Goal: Transaction & Acquisition: Purchase product/service

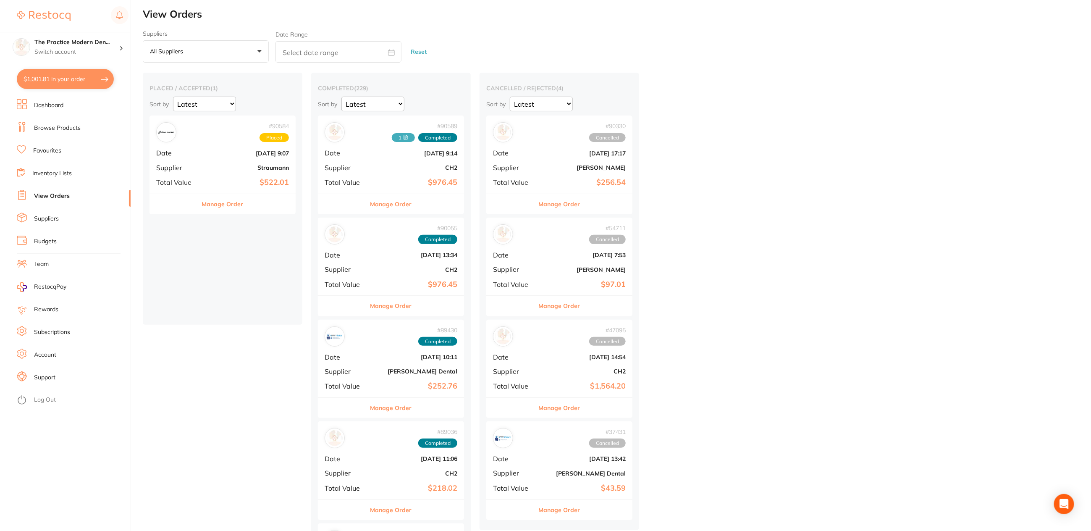
click at [47, 101] on li "Dashboard" at bounding box center [74, 105] width 114 height 13
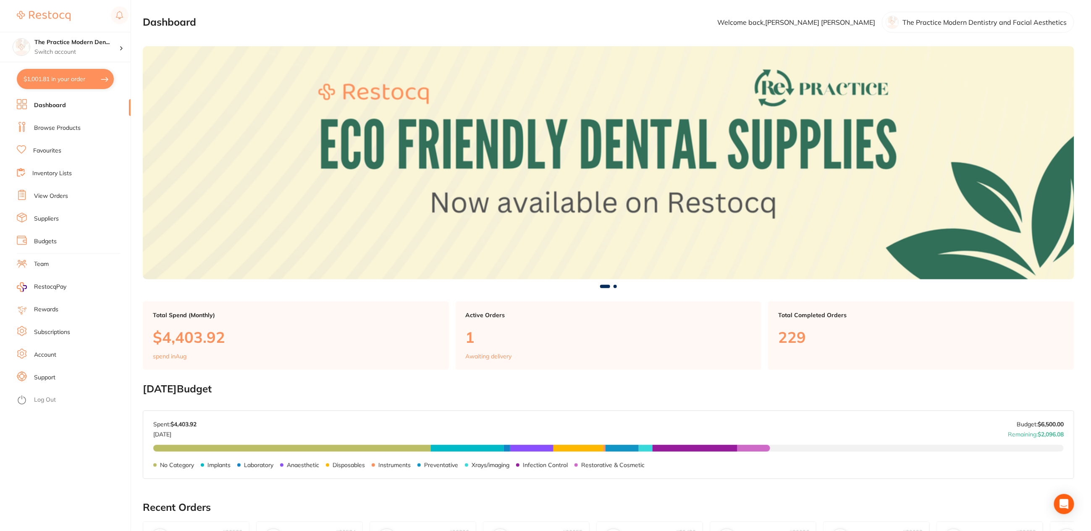
click at [54, 128] on link "Browse Products" at bounding box center [57, 128] width 47 height 8
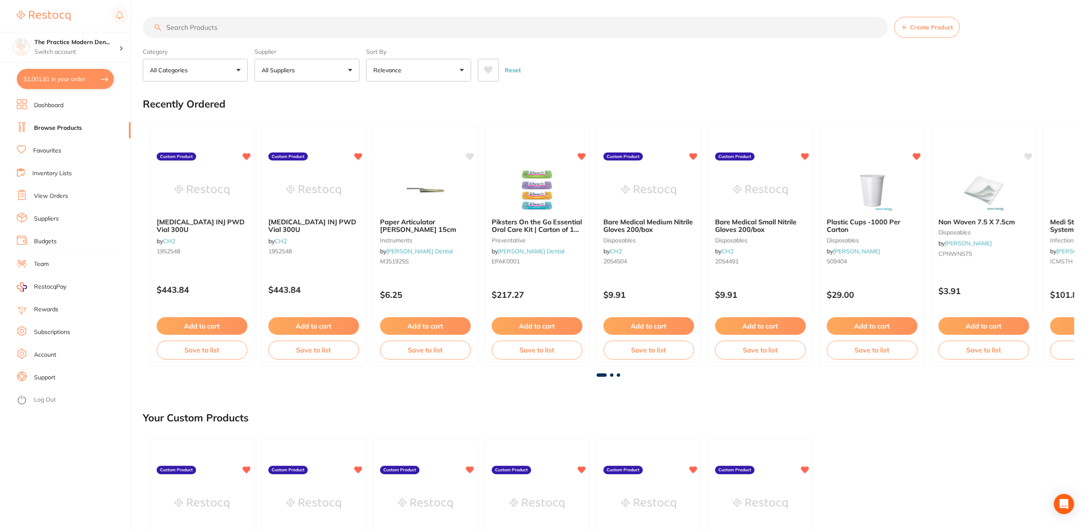
click at [200, 31] on input "search" at bounding box center [515, 27] width 745 height 21
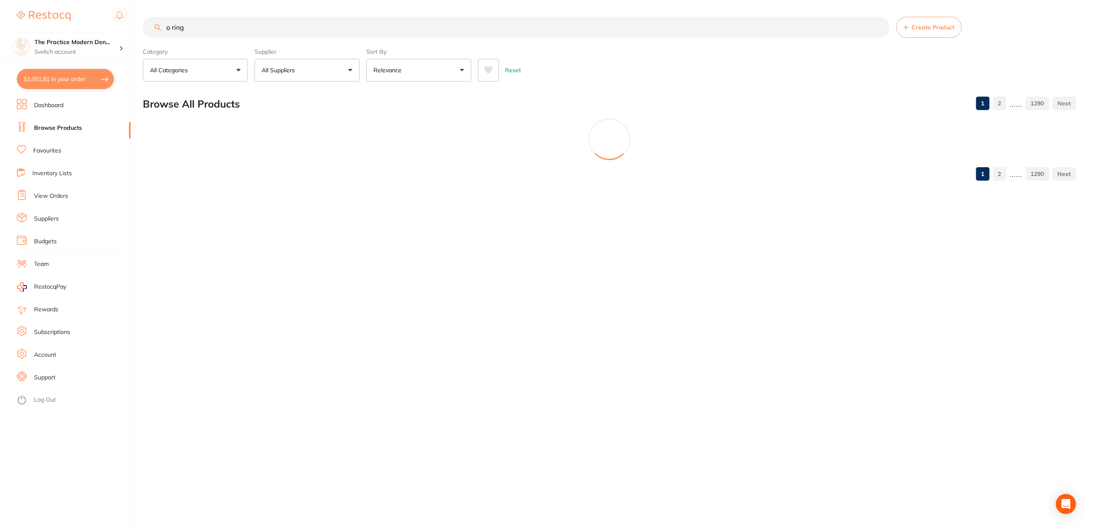
type input "o ring"
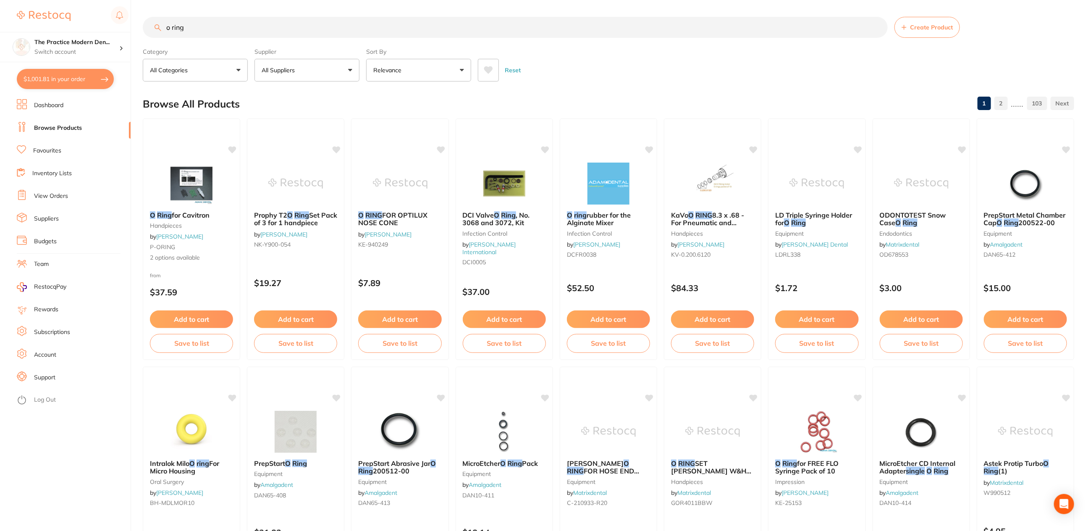
drag, startPoint x: 212, startPoint y: 28, endPoint x: 155, endPoint y: 20, distance: 56.8
click at [155, 20] on input "o ring" at bounding box center [515, 27] width 745 height 21
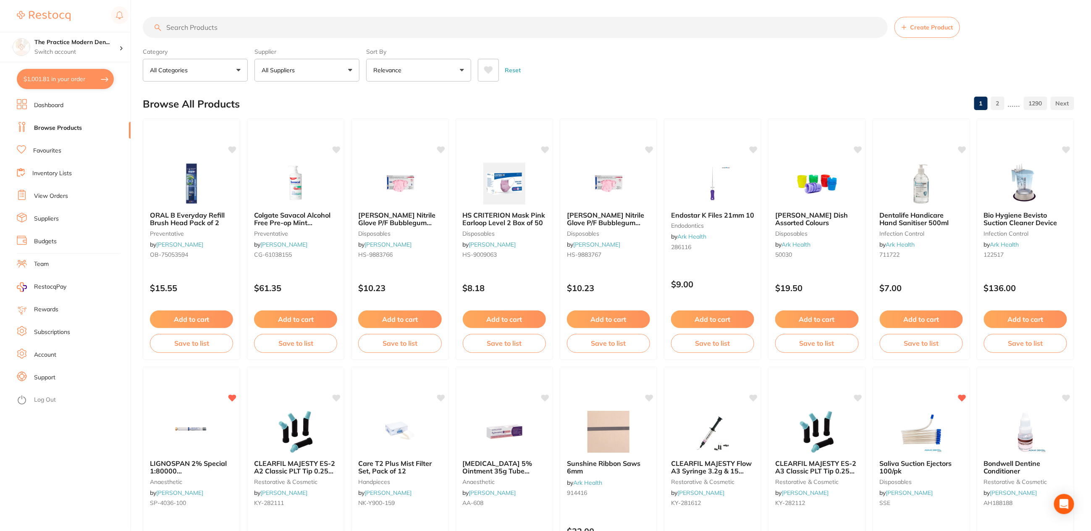
click at [250, 30] on input "search" at bounding box center [515, 27] width 745 height 21
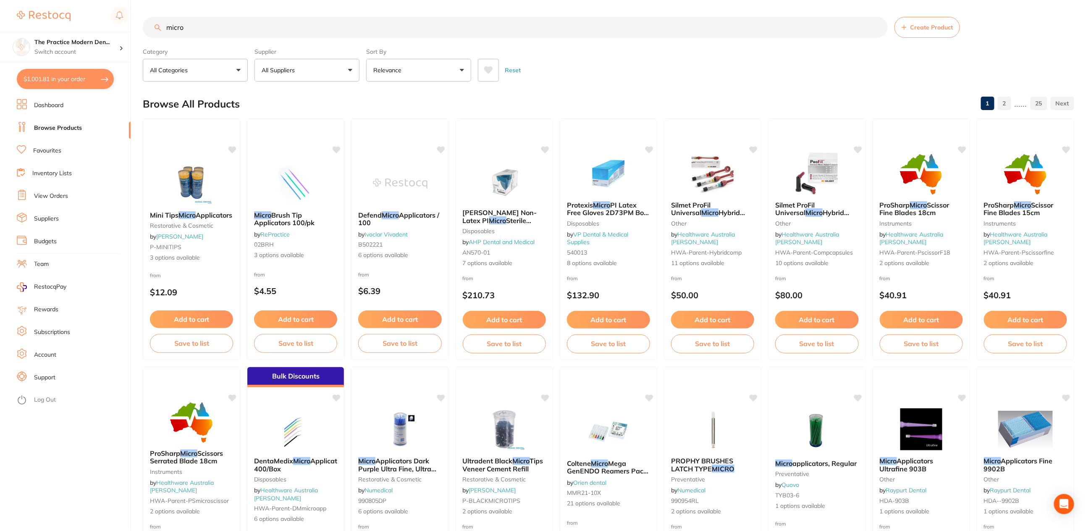
click at [485, 67] on icon at bounding box center [488, 70] width 9 height 8
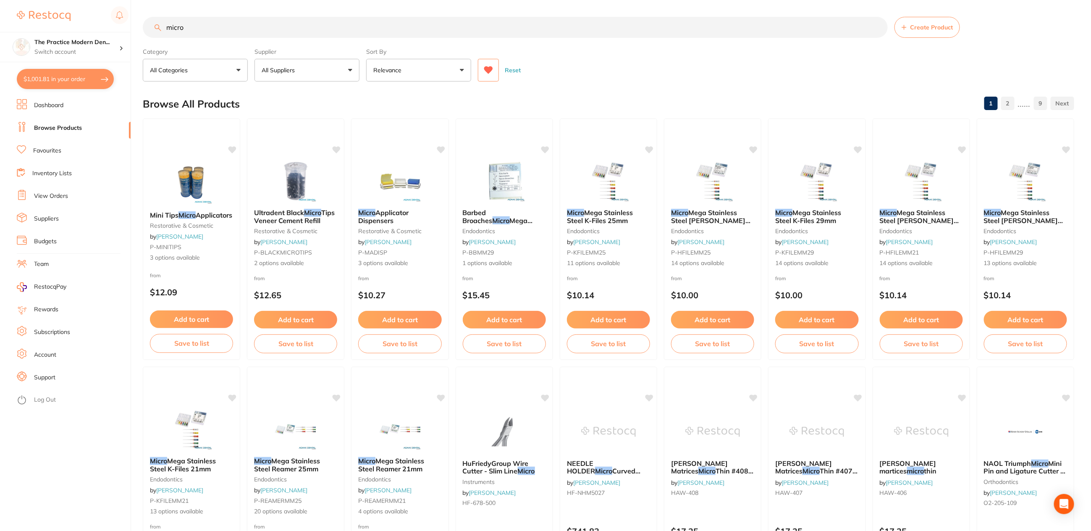
click at [487, 68] on icon at bounding box center [488, 70] width 9 height 8
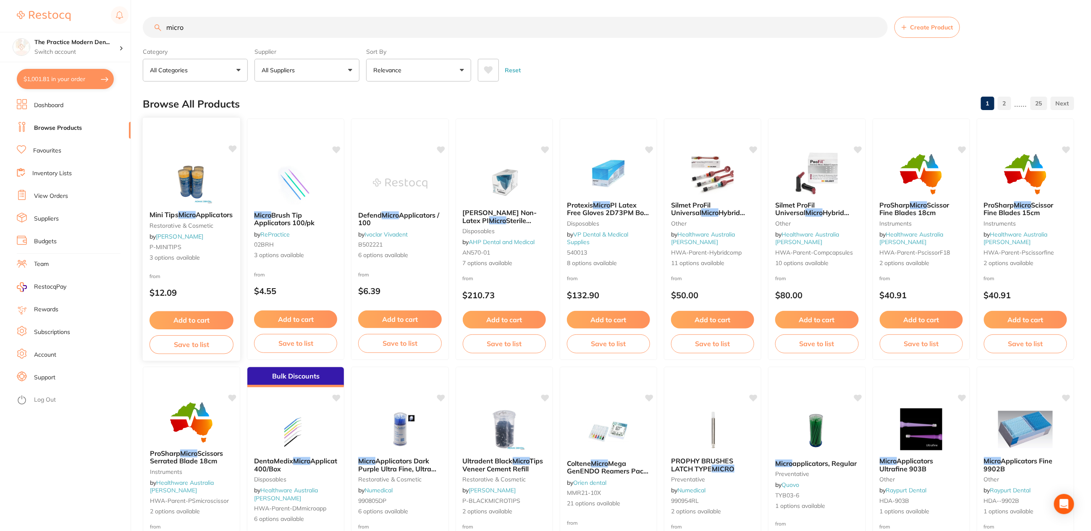
click at [197, 184] on img at bounding box center [191, 183] width 55 height 42
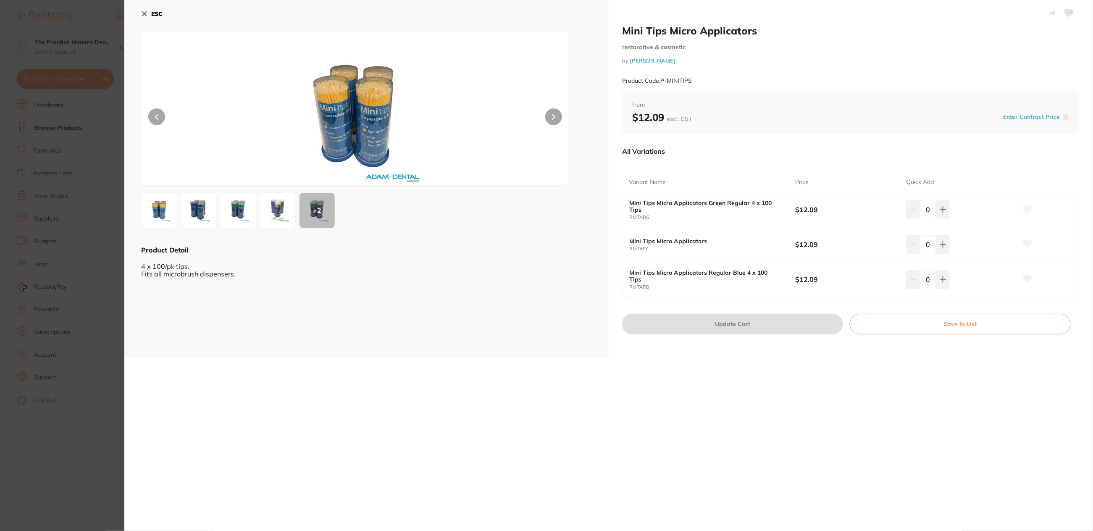
click at [147, 10] on icon at bounding box center [144, 13] width 7 height 7
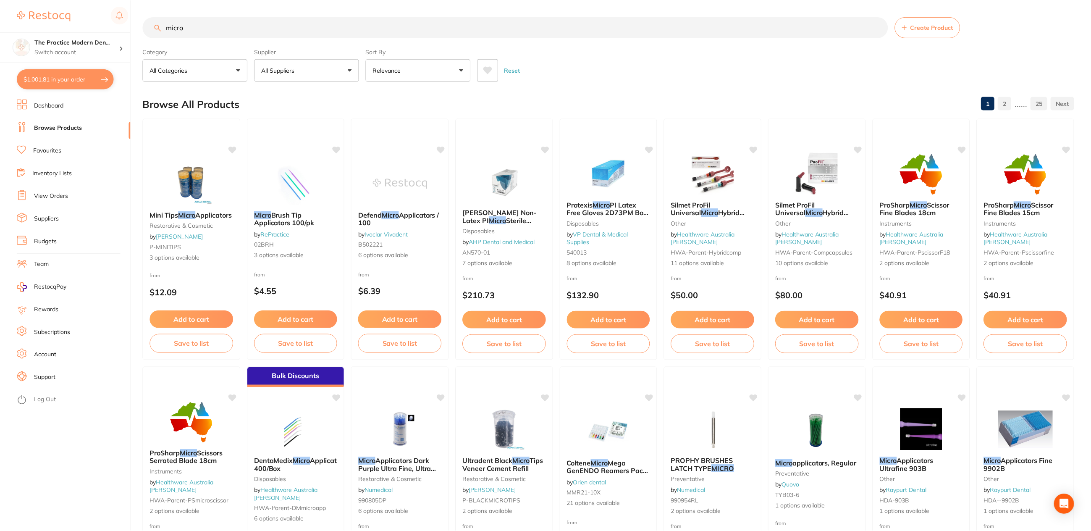
scroll to position [2, 0]
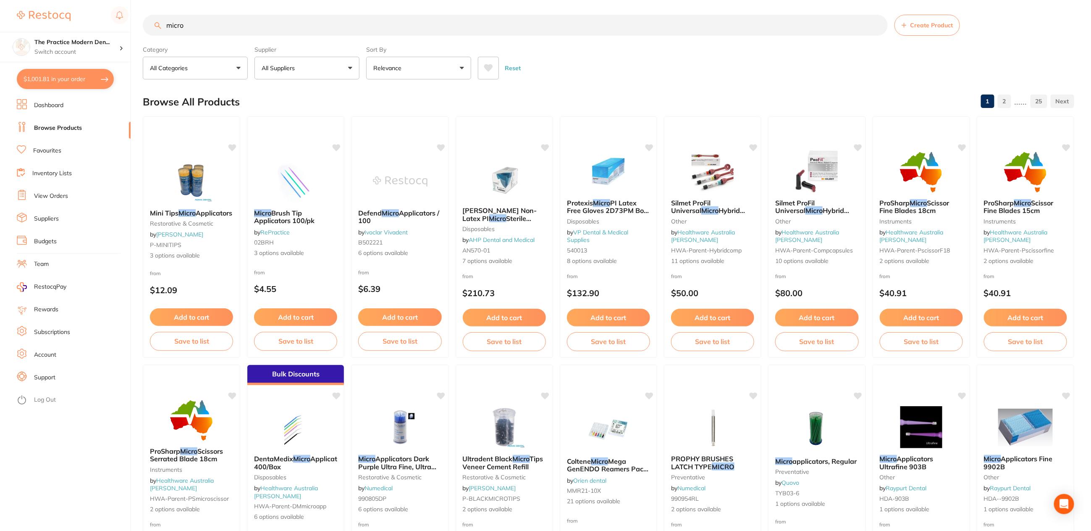
click at [231, 30] on input "micro" at bounding box center [515, 25] width 745 height 21
type input "micro brush"
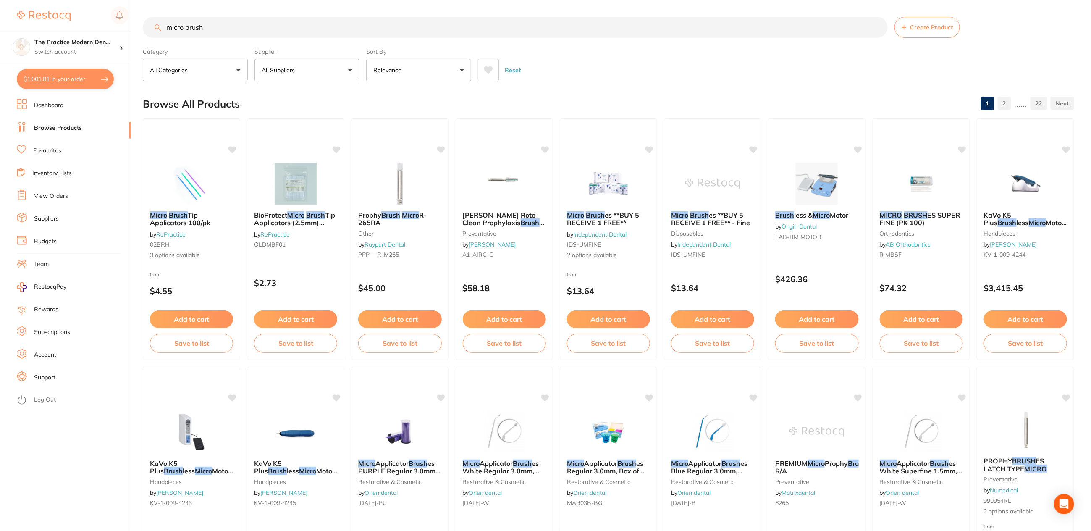
click at [487, 67] on icon at bounding box center [488, 70] width 9 height 8
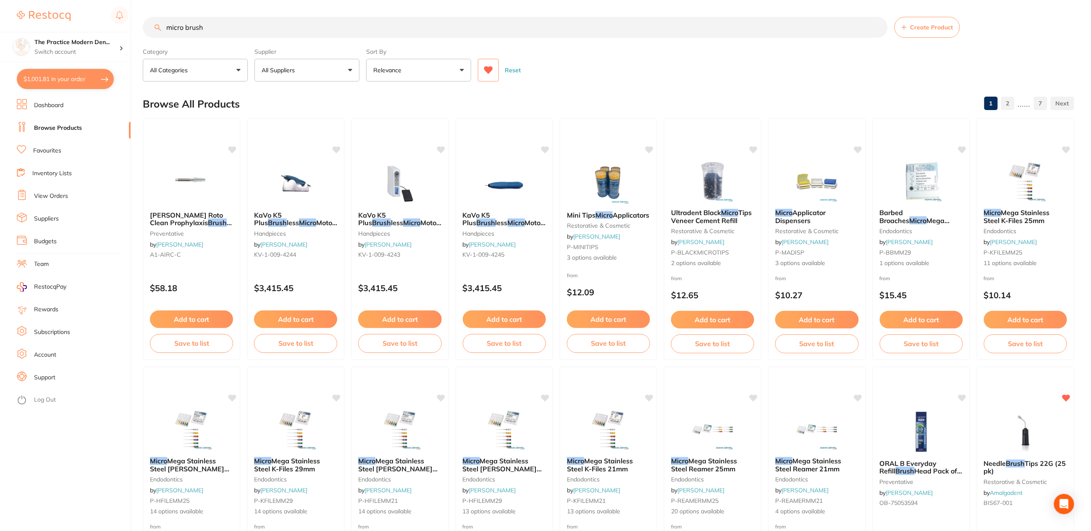
click at [485, 71] on icon at bounding box center [488, 70] width 9 height 8
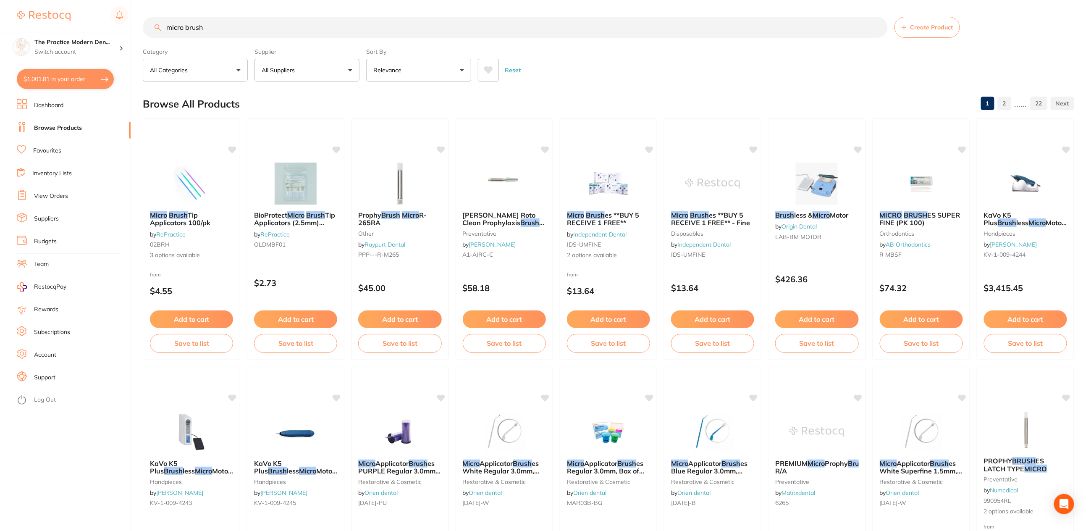
click at [485, 71] on icon at bounding box center [488, 70] width 9 height 8
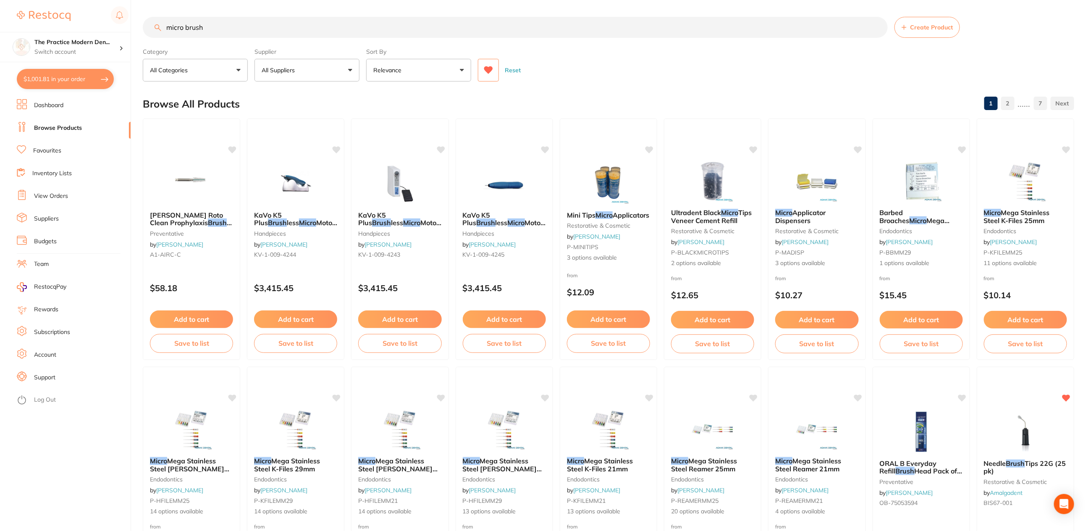
click at [485, 71] on icon at bounding box center [488, 70] width 9 height 8
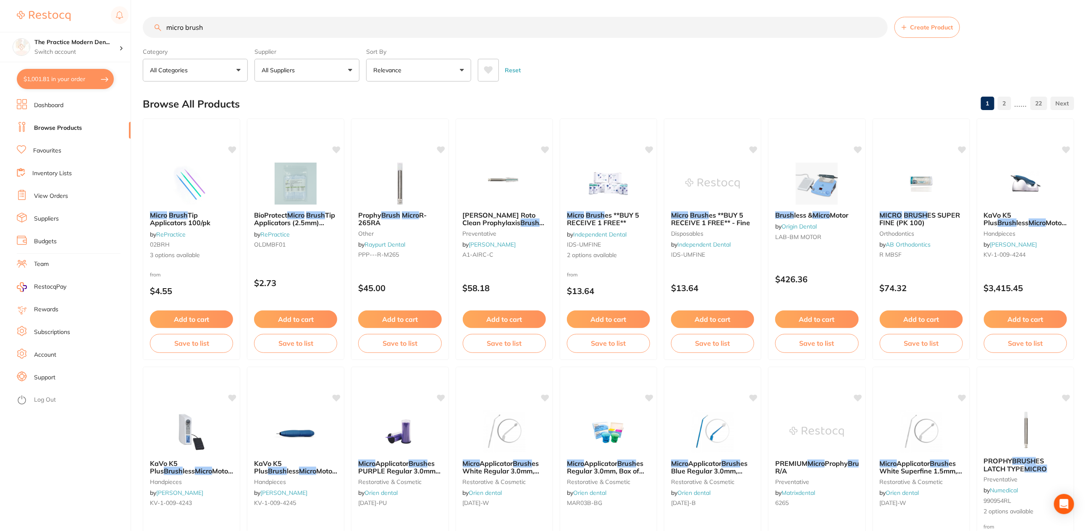
click at [58, 125] on link "Browse Products" at bounding box center [58, 128] width 48 height 8
click at [52, 100] on li "Dashboard" at bounding box center [74, 105] width 114 height 13
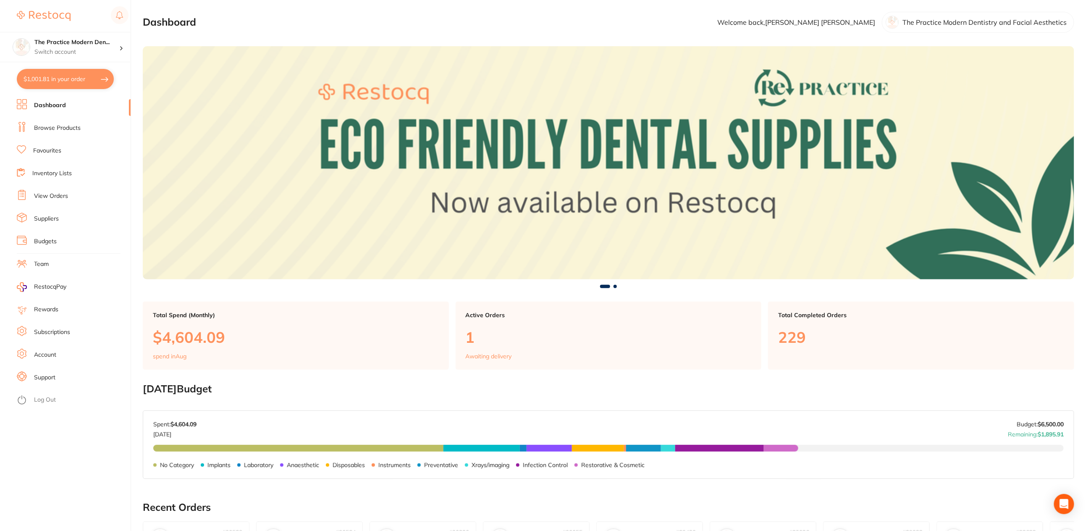
click at [50, 128] on link "Browse Products" at bounding box center [57, 128] width 47 height 8
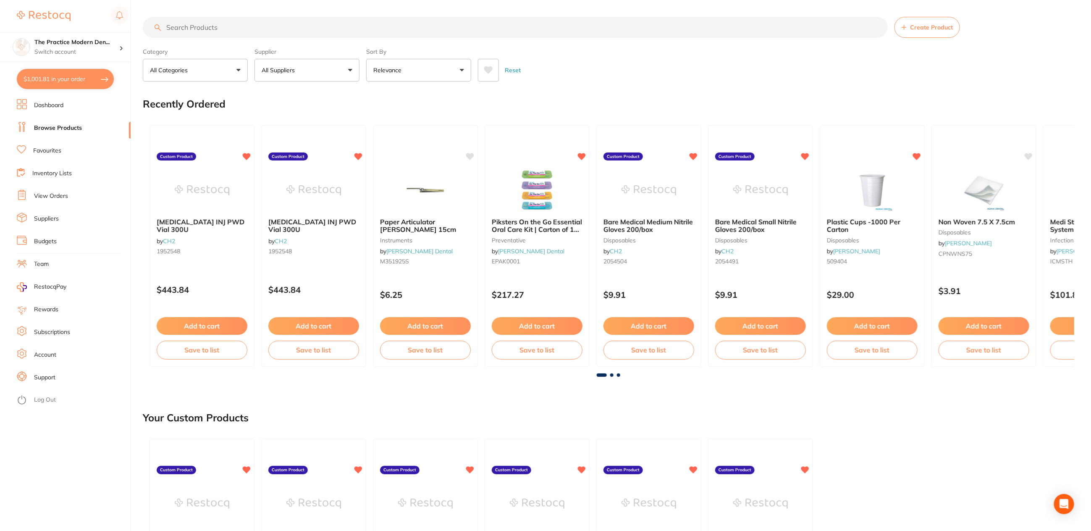
click at [241, 31] on input "search" at bounding box center [515, 27] width 745 height 21
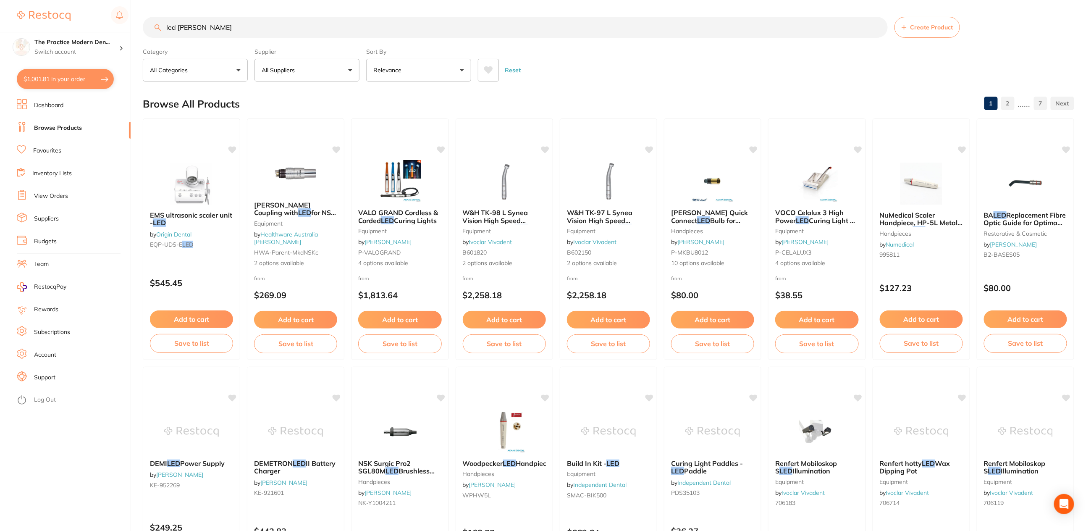
type input "led [PERSON_NAME]"
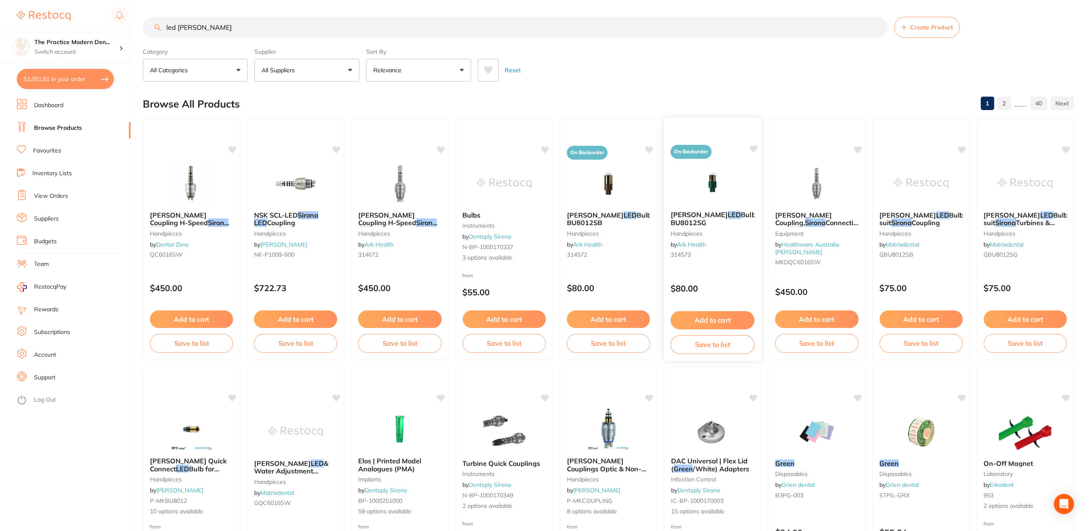
click at [712, 176] on img at bounding box center [712, 183] width 55 height 42
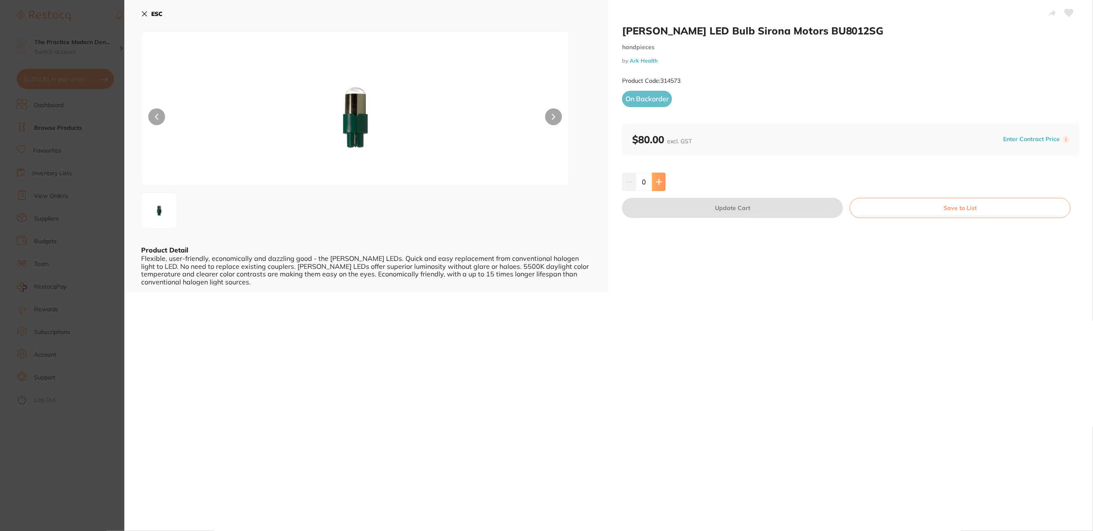
click at [660, 175] on button at bounding box center [659, 182] width 14 height 18
type input "1"
click at [660, 209] on button "Update Cart" at bounding box center [732, 208] width 221 height 20
checkbox input "false"
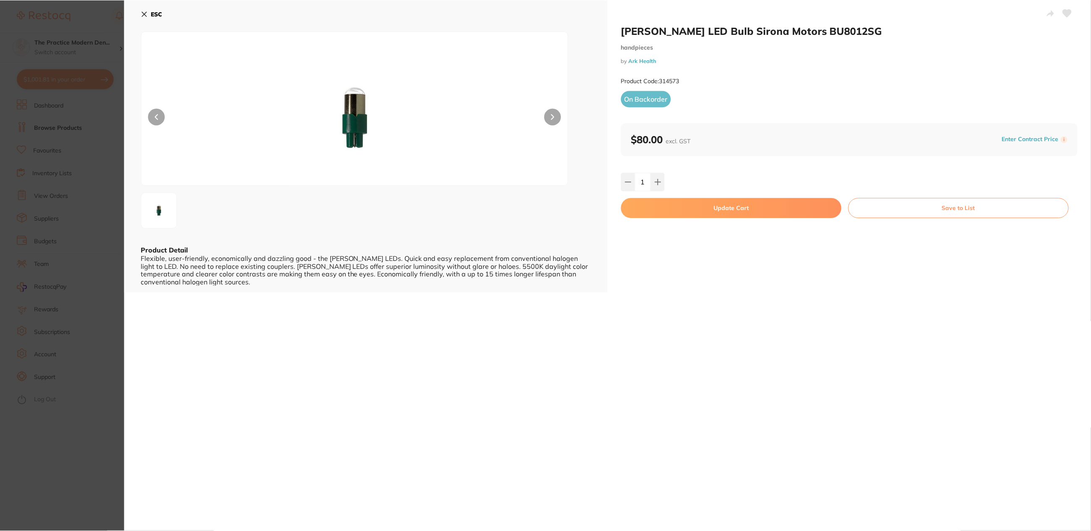
scroll to position [0, 0]
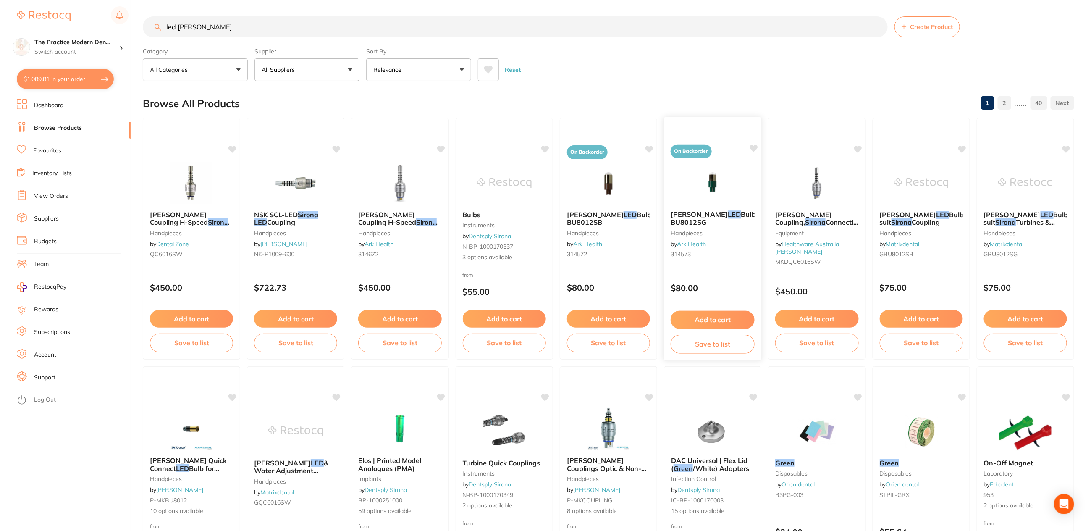
click at [692, 180] on img at bounding box center [712, 182] width 55 height 42
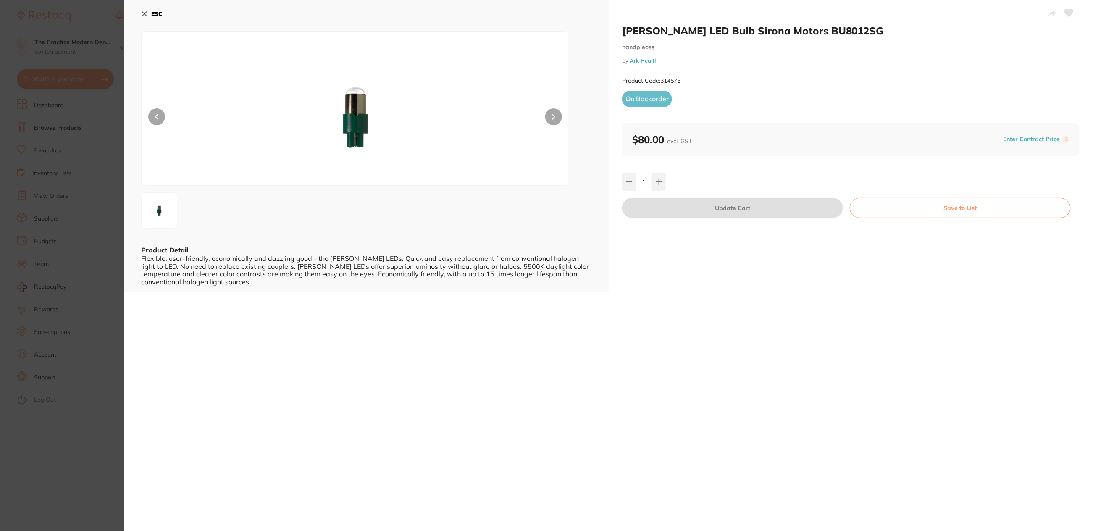
click at [153, 16] on b "ESC" at bounding box center [156, 14] width 11 height 8
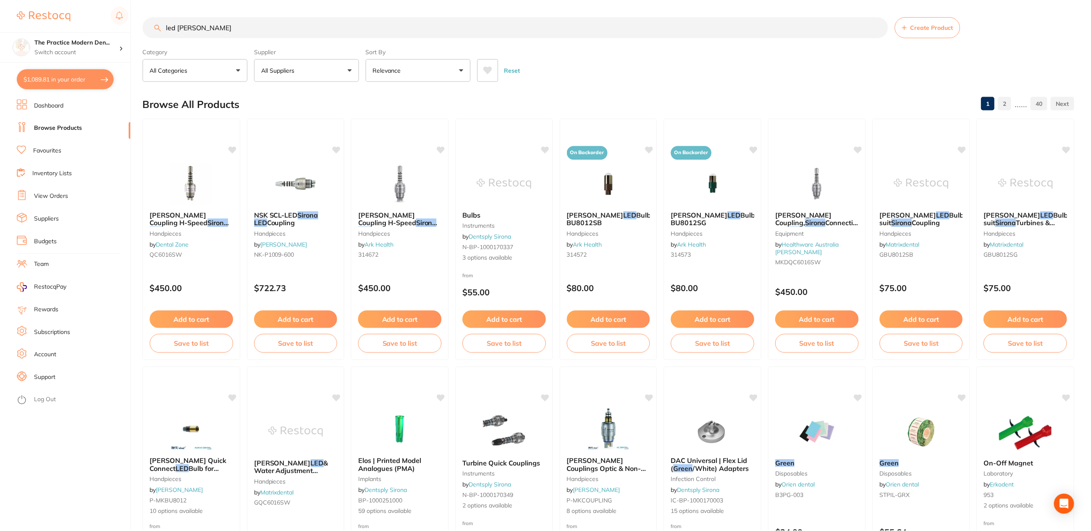
scroll to position [0, 0]
click at [514, 172] on img at bounding box center [504, 182] width 55 height 42
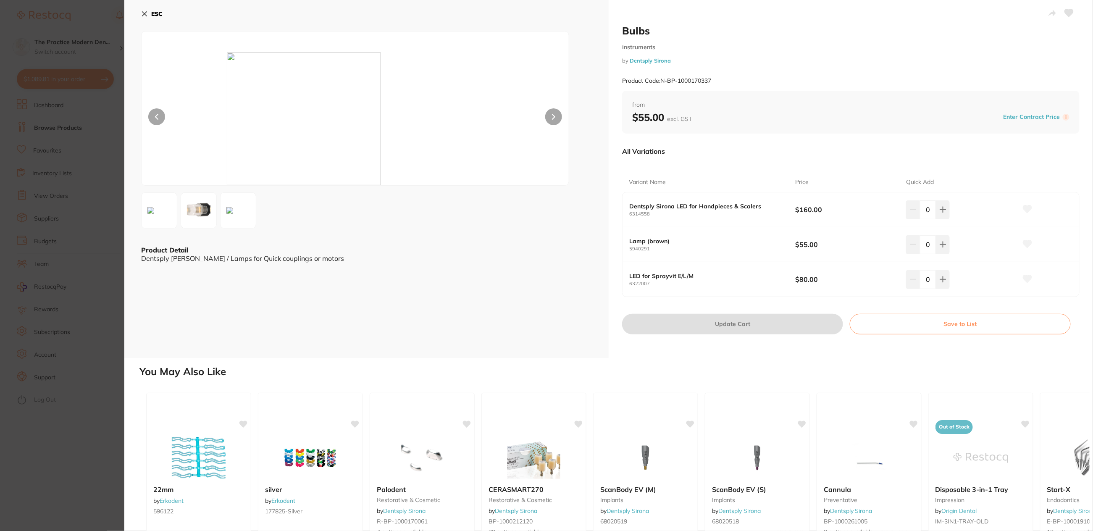
click at [149, 14] on button "ESC" at bounding box center [151, 14] width 21 height 14
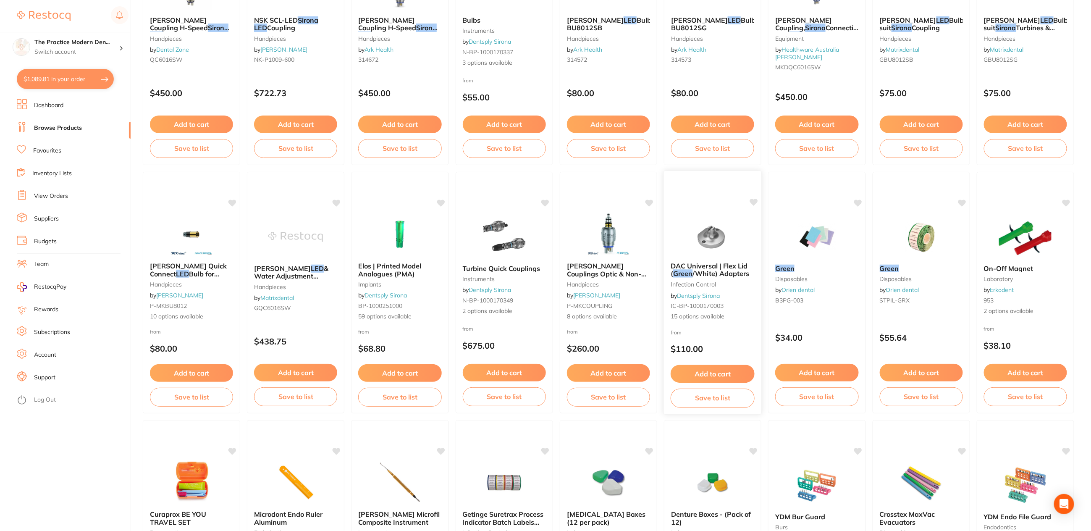
scroll to position [210, 0]
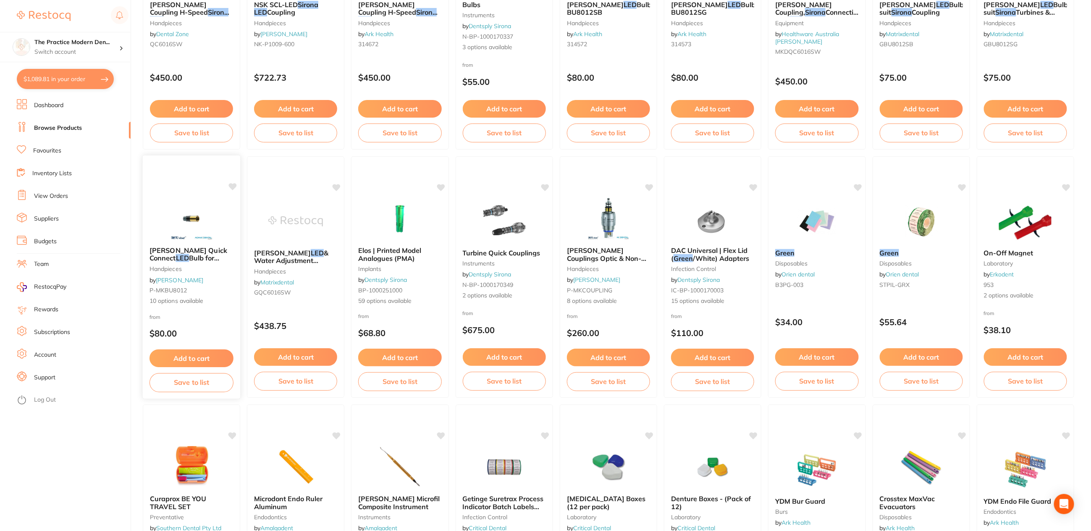
click at [179, 215] on img at bounding box center [191, 218] width 55 height 42
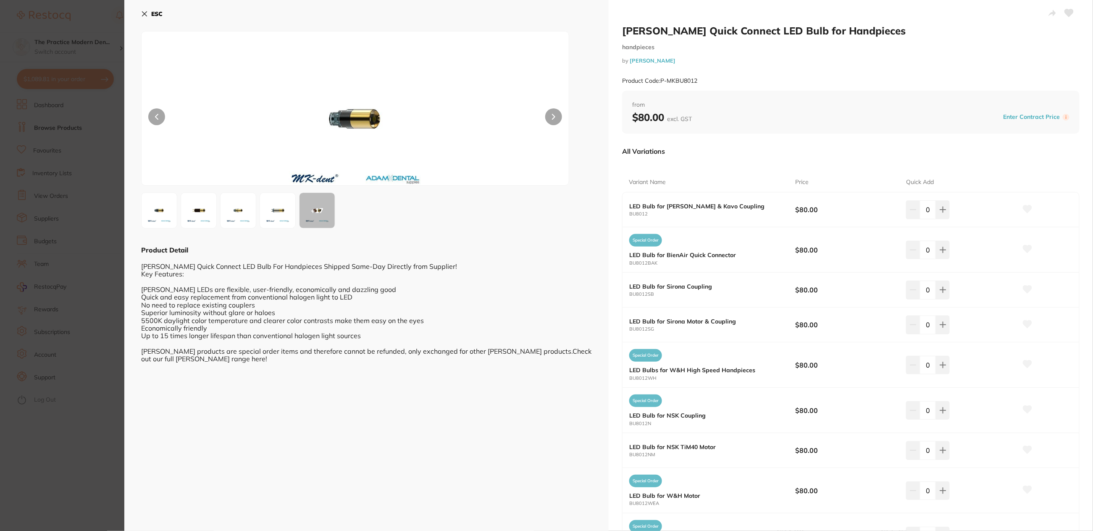
click at [283, 212] on img at bounding box center [277, 210] width 30 height 30
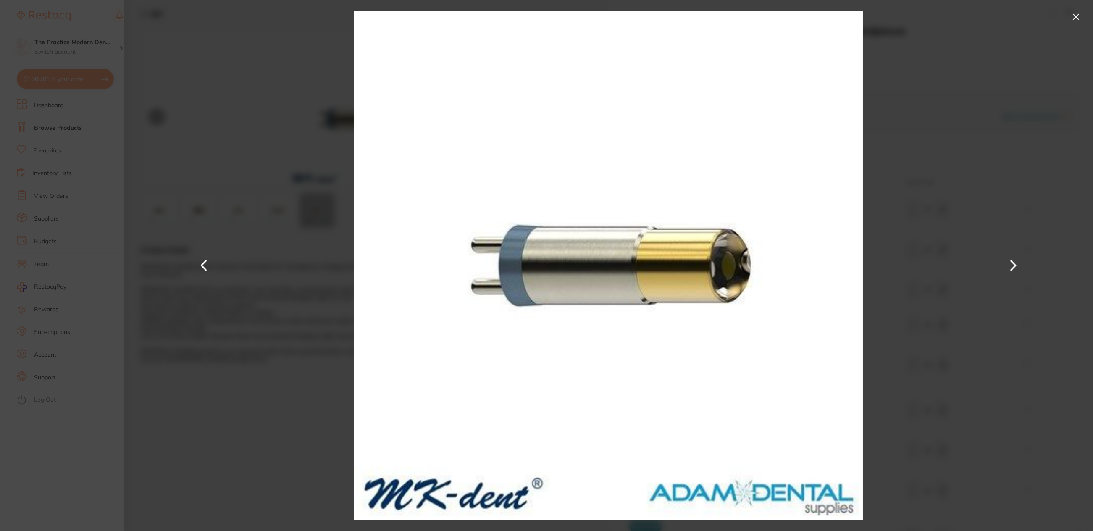
click at [1017, 266] on button at bounding box center [1013, 265] width 20 height 265
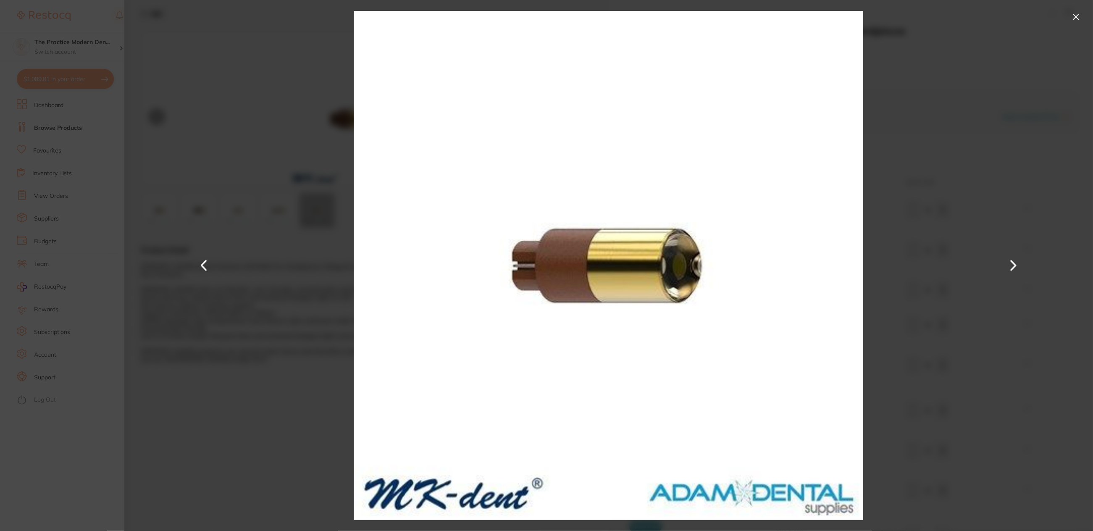
click at [1013, 266] on button at bounding box center [1013, 265] width 20 height 265
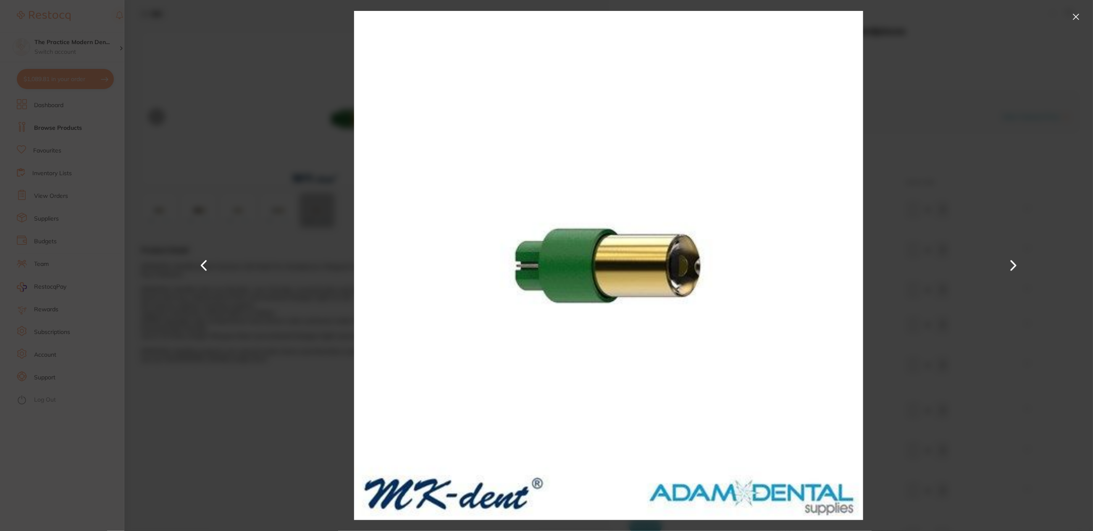
click at [1013, 266] on button at bounding box center [1013, 265] width 20 height 265
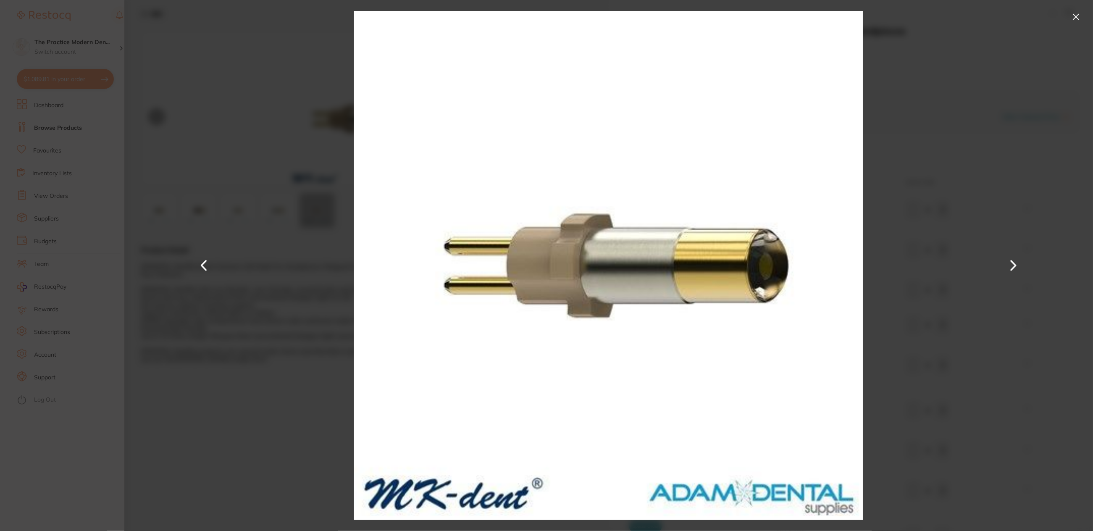
click at [214, 267] on div at bounding box center [608, 265] width 968 height 531
click at [204, 266] on button at bounding box center [204, 265] width 20 height 265
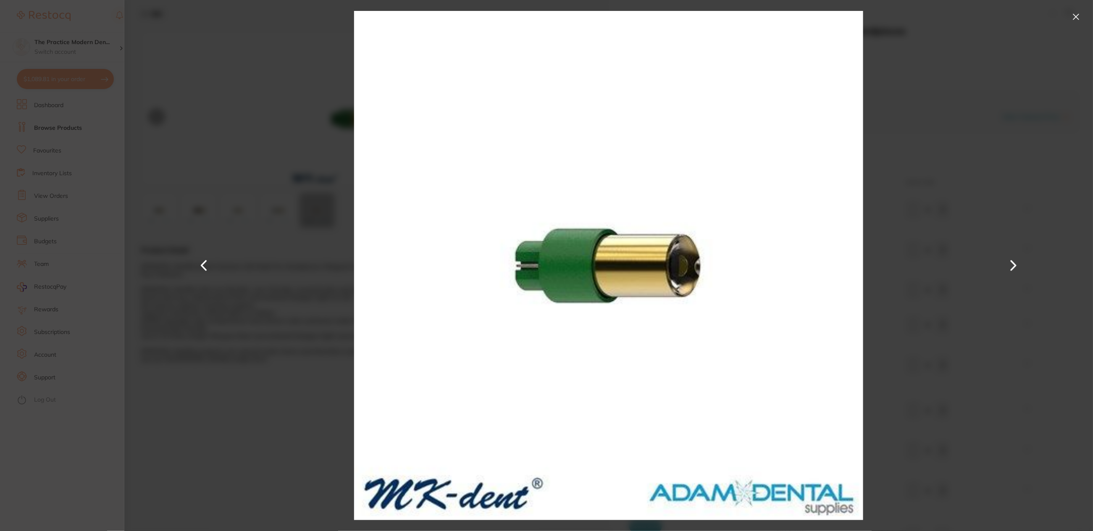
click at [914, 213] on div at bounding box center [608, 265] width 968 height 531
click at [1070, 19] on button at bounding box center [1075, 16] width 13 height 13
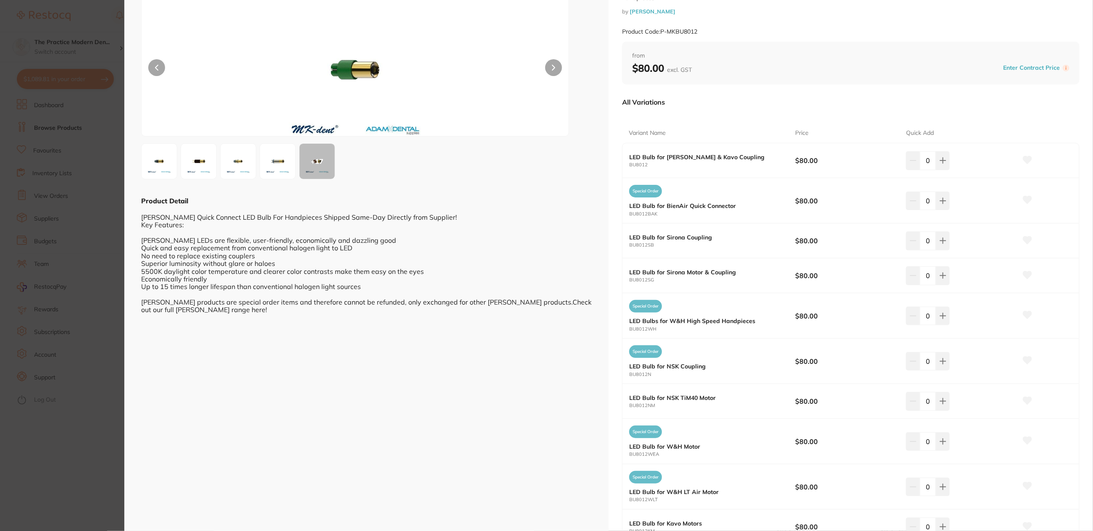
scroll to position [24, 0]
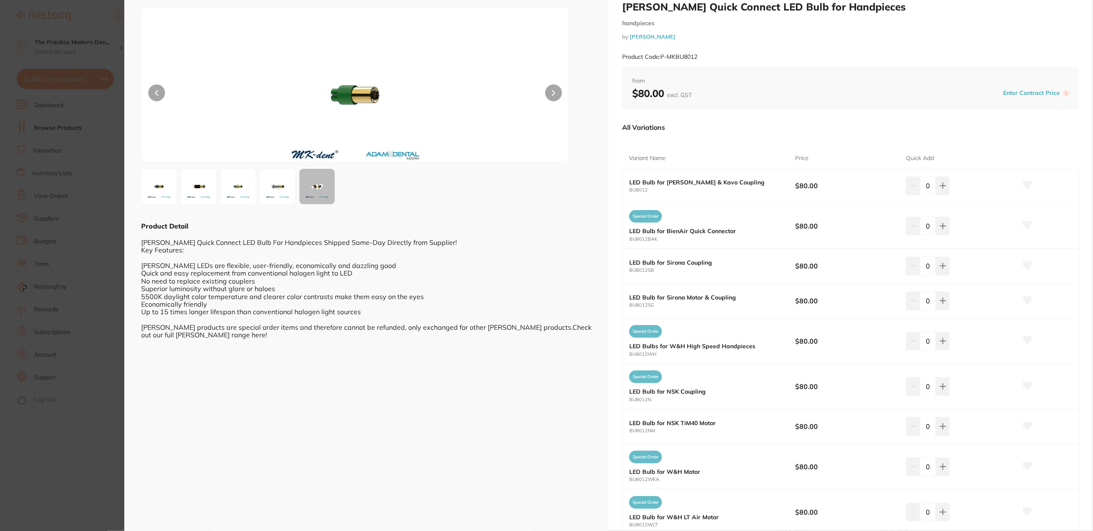
click at [312, 188] on div "+ 17" at bounding box center [316, 186] width 35 height 35
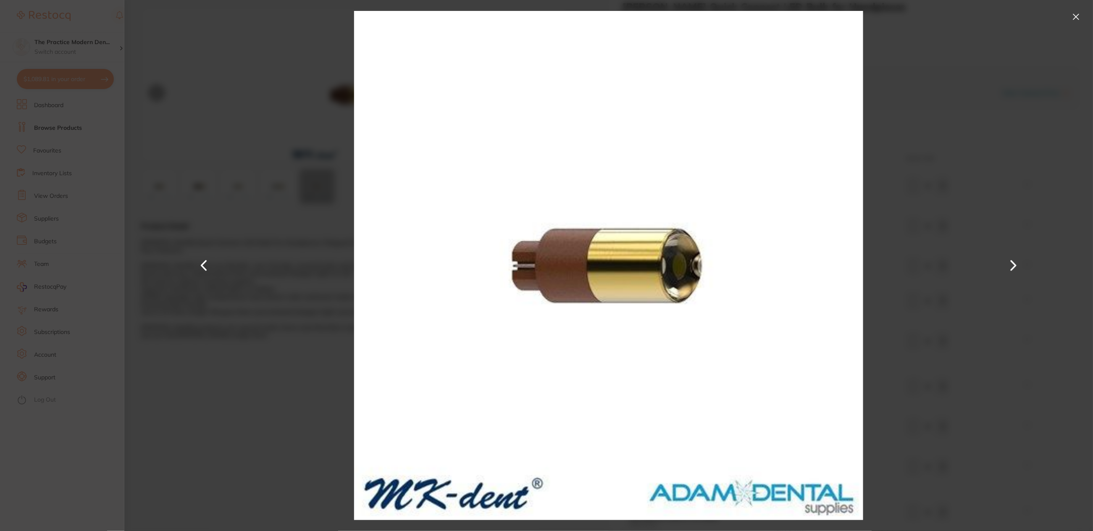
click at [1012, 268] on button at bounding box center [1013, 265] width 20 height 265
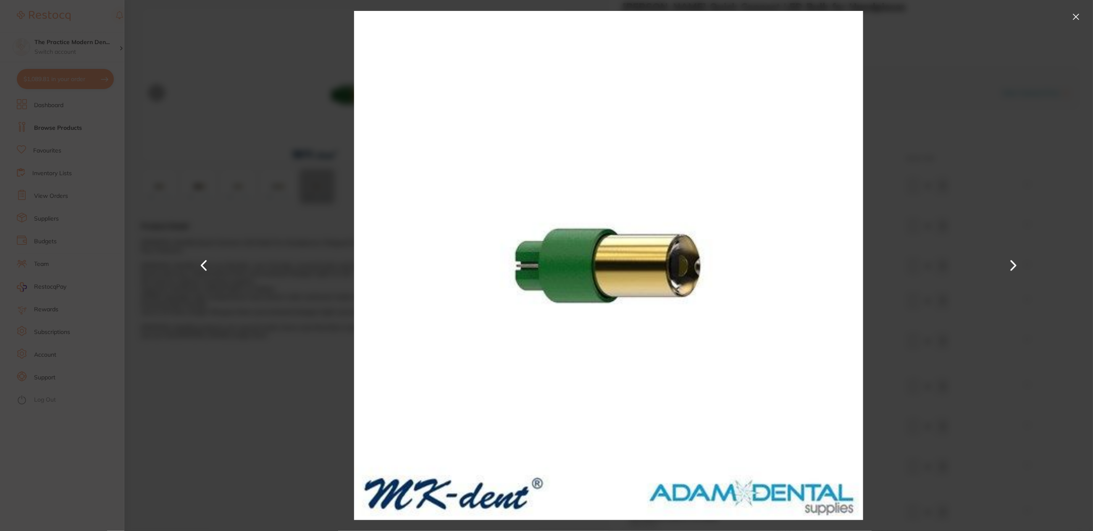
click at [1012, 268] on button at bounding box center [1013, 265] width 20 height 265
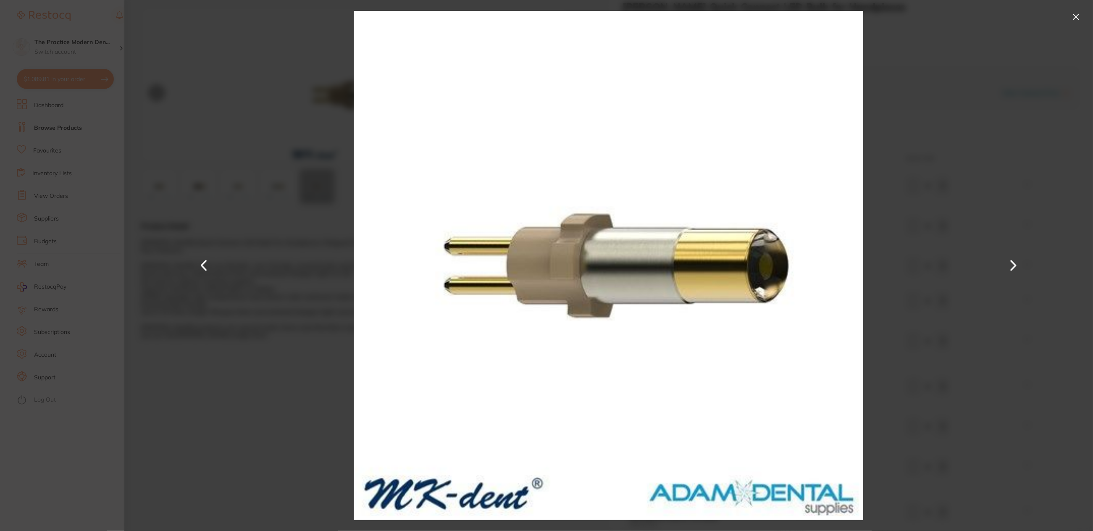
click at [1012, 268] on button at bounding box center [1013, 265] width 20 height 265
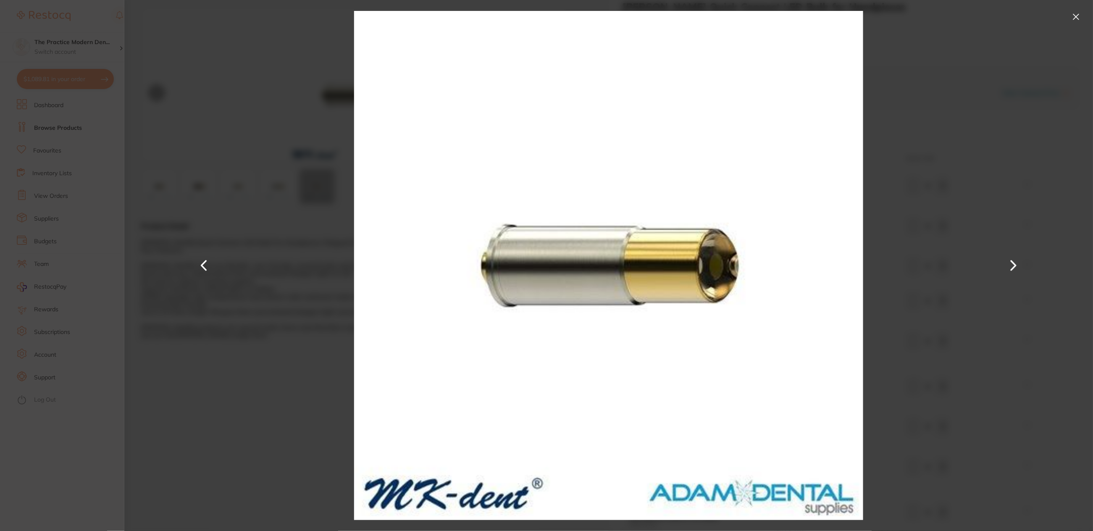
click at [1012, 268] on button at bounding box center [1013, 265] width 20 height 265
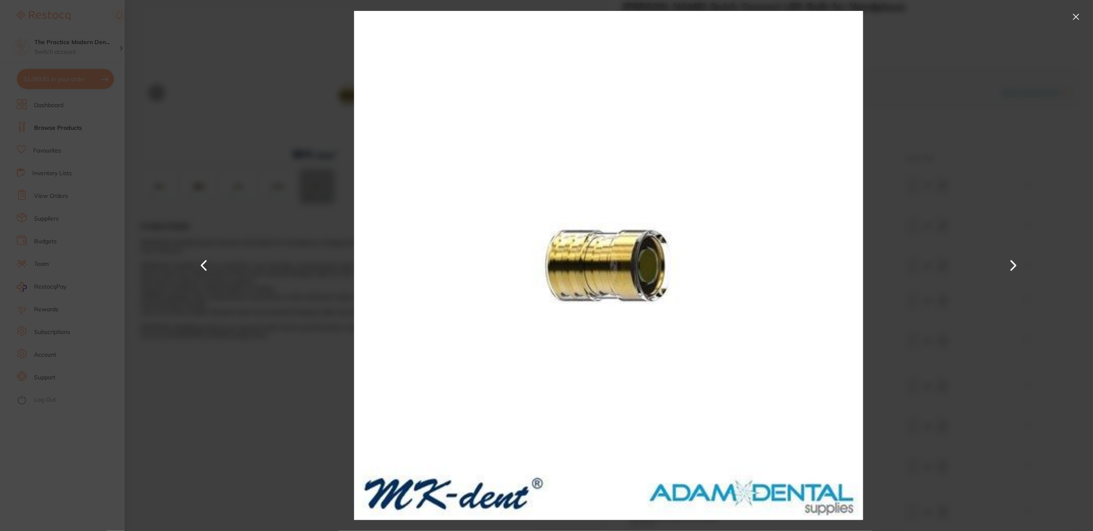
click at [1012, 268] on button at bounding box center [1013, 265] width 20 height 265
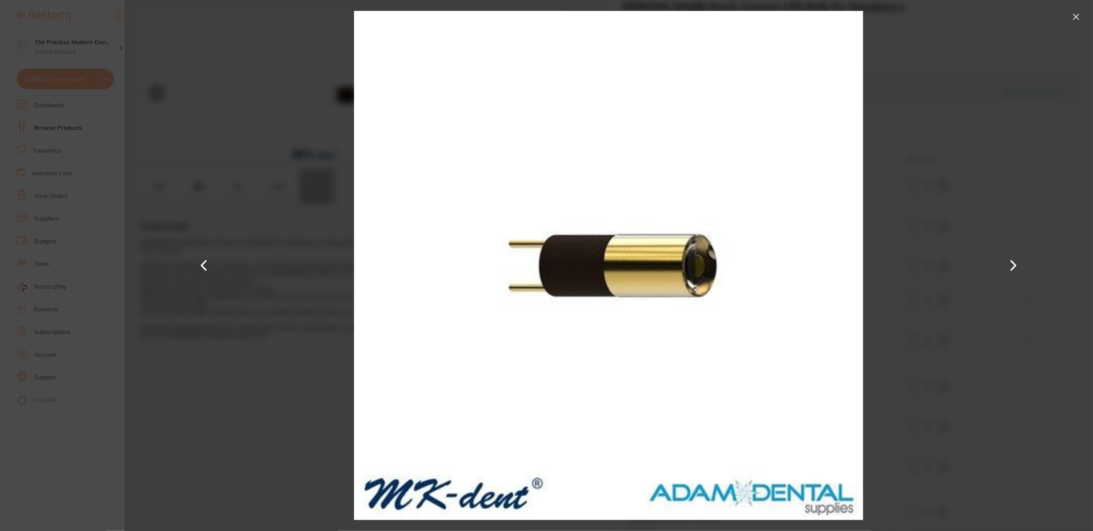
click at [1012, 268] on button at bounding box center [1013, 265] width 20 height 265
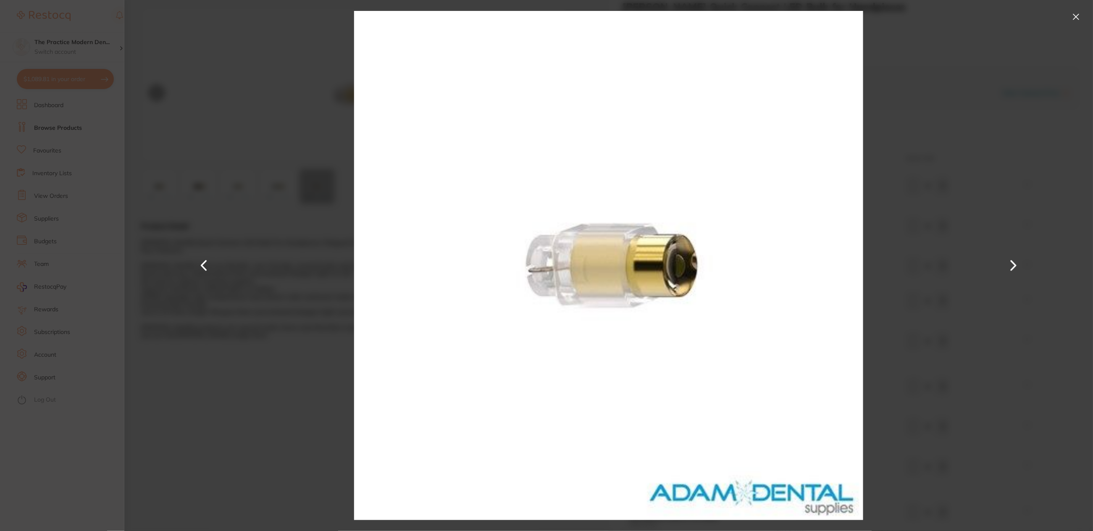
click at [1012, 268] on button at bounding box center [1013, 265] width 20 height 265
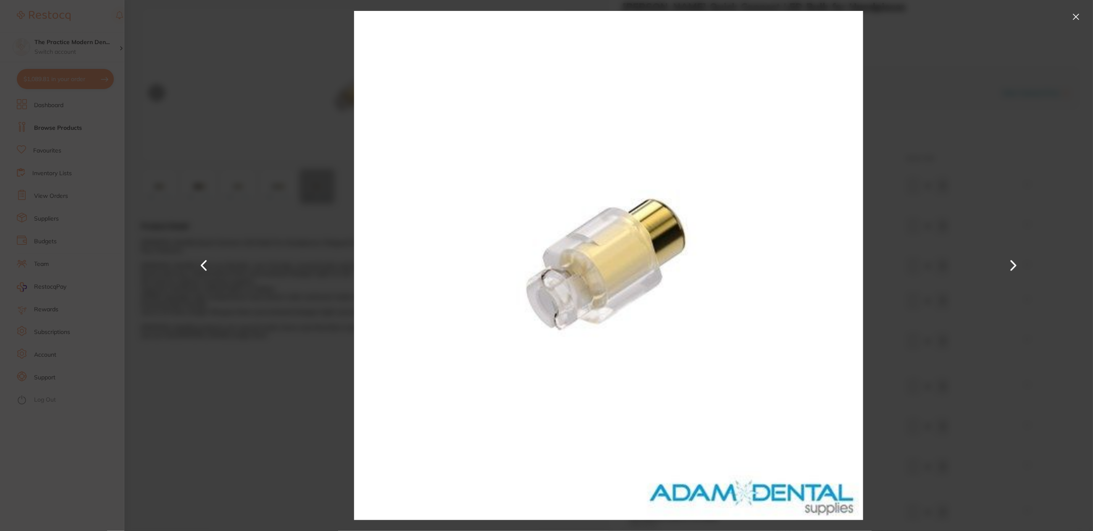
click at [1012, 268] on button at bounding box center [1013, 265] width 20 height 265
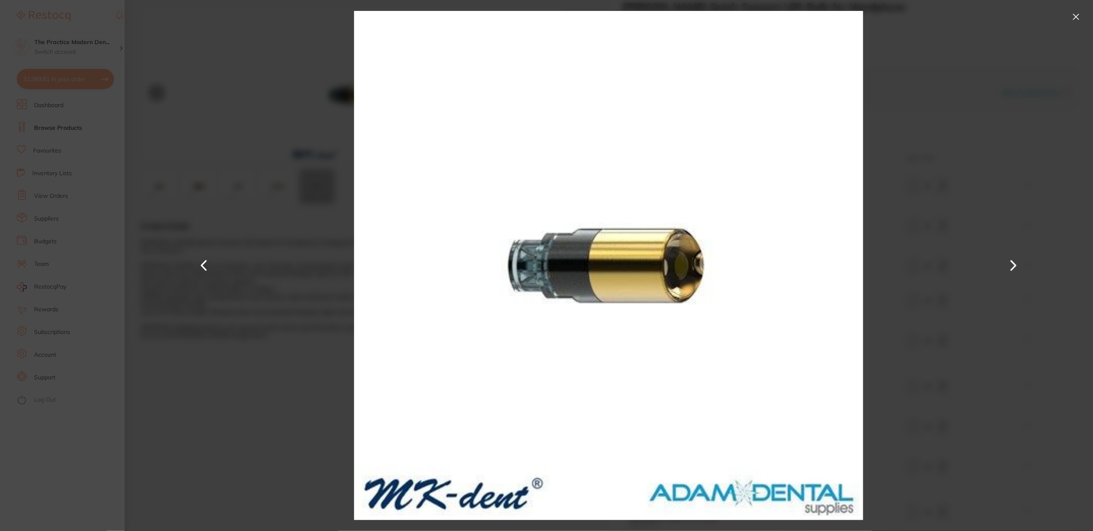
click at [1012, 268] on button at bounding box center [1013, 265] width 20 height 265
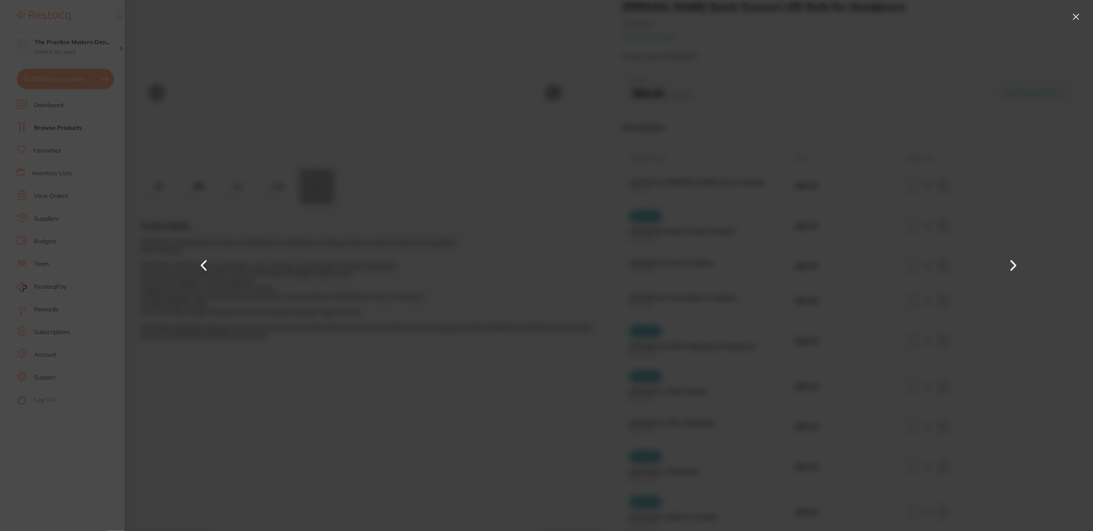
click at [1012, 268] on button at bounding box center [1013, 265] width 20 height 265
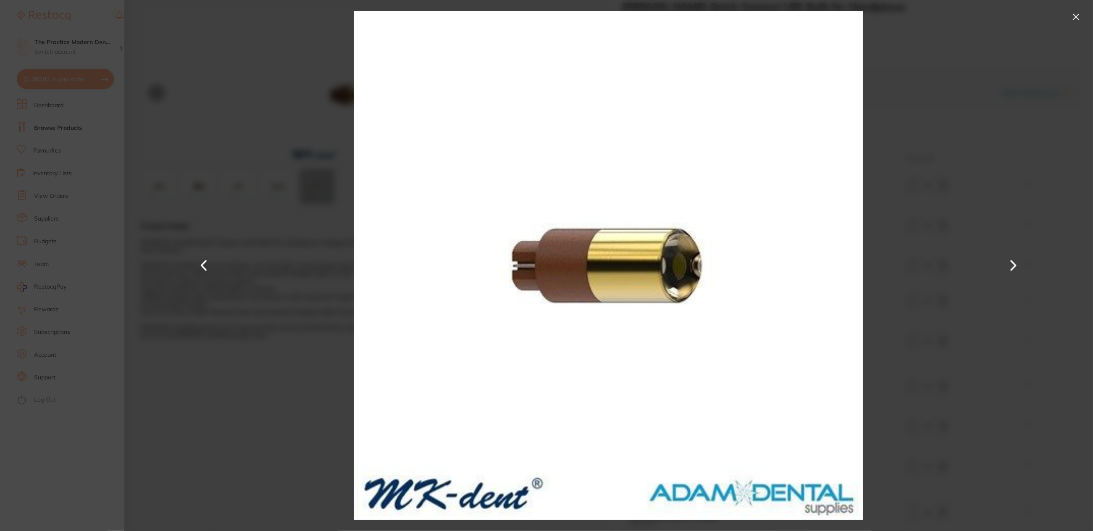
click at [917, 187] on div at bounding box center [608, 265] width 968 height 531
click at [935, 84] on div at bounding box center [608, 265] width 968 height 531
click at [1085, 13] on div at bounding box center [608, 265] width 968 height 531
click at [1079, 14] on button at bounding box center [1075, 16] width 13 height 13
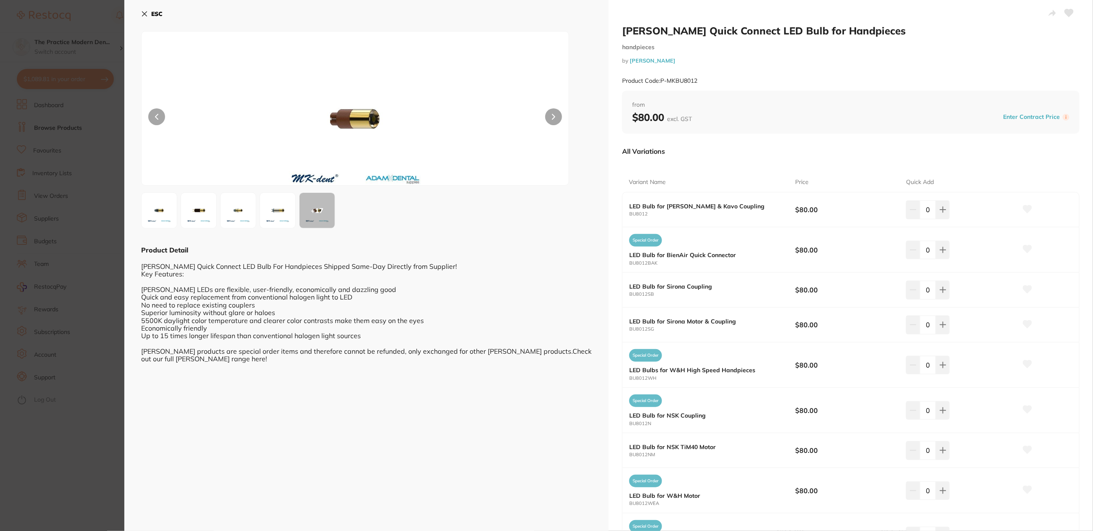
scroll to position [24, 0]
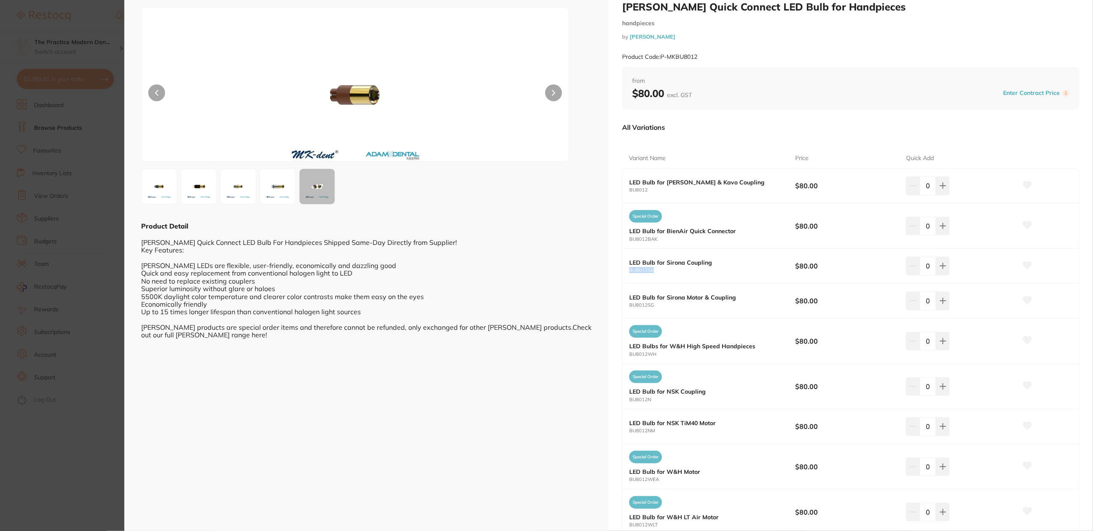
drag, startPoint x: 663, startPoint y: 271, endPoint x: 628, endPoint y: 271, distance: 35.7
click at [629, 271] on small "BU8012SB" at bounding box center [712, 269] width 166 height 5
copy small "BU8012SB"
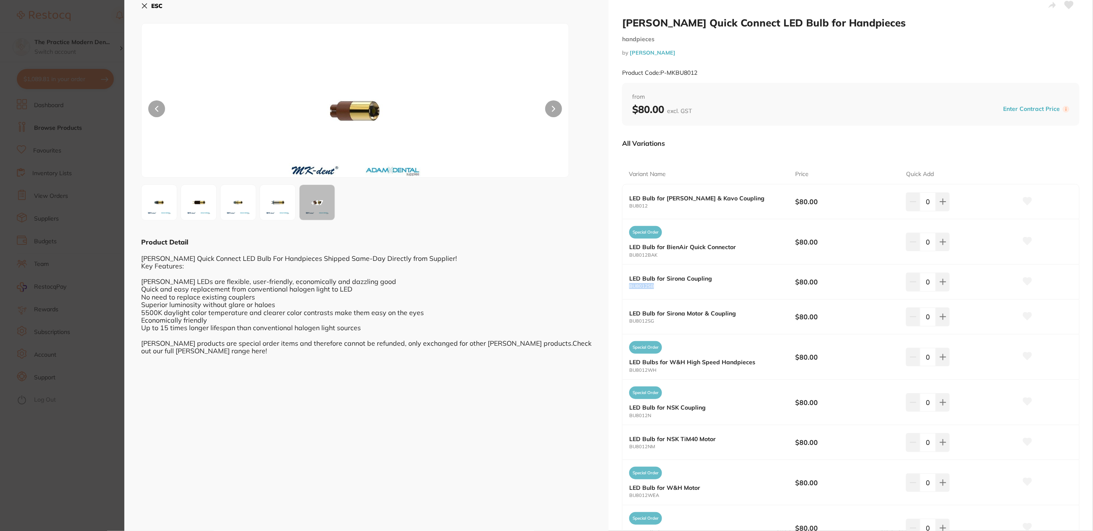
scroll to position [0, 0]
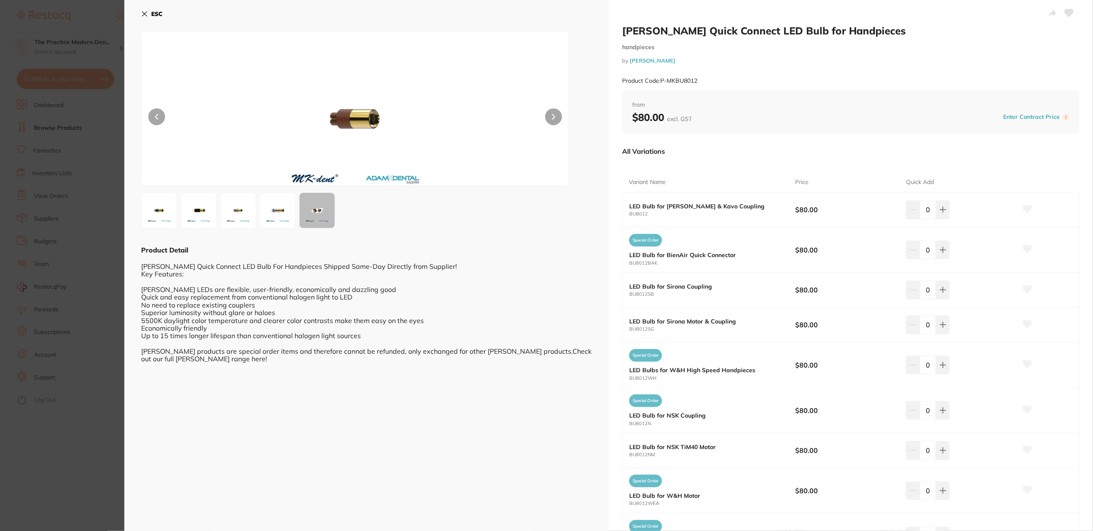
click at [78, 59] on section "[PERSON_NAME] Quick Connect LED Bulb for Handpieces handpieces by [PERSON_NAME]…" at bounding box center [546, 265] width 1093 height 531
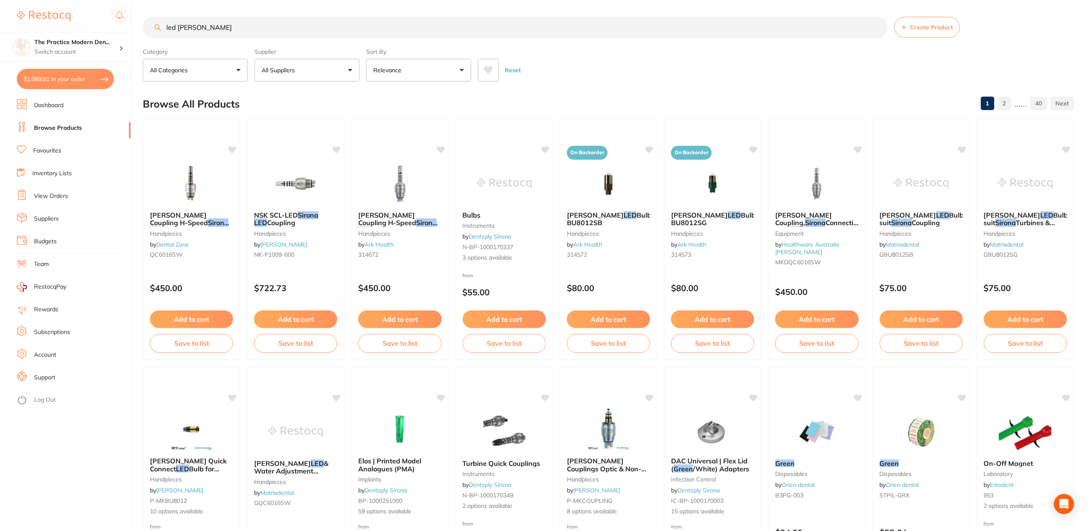
drag, startPoint x: 234, startPoint y: 33, endPoint x: 164, endPoint y: 13, distance: 73.2
paste input "BU8012SG"
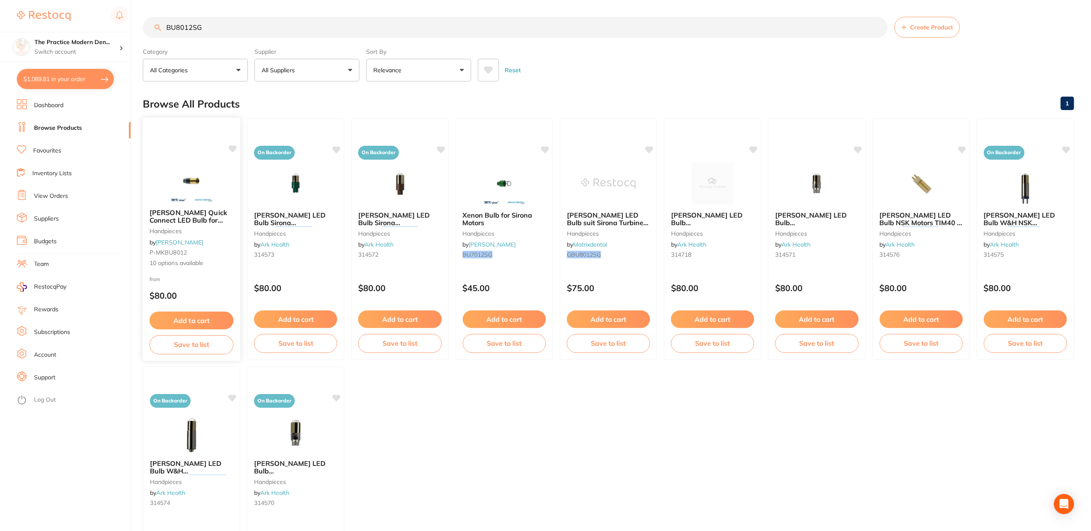
type input "BU8012SG"
click at [194, 181] on img at bounding box center [191, 181] width 55 height 42
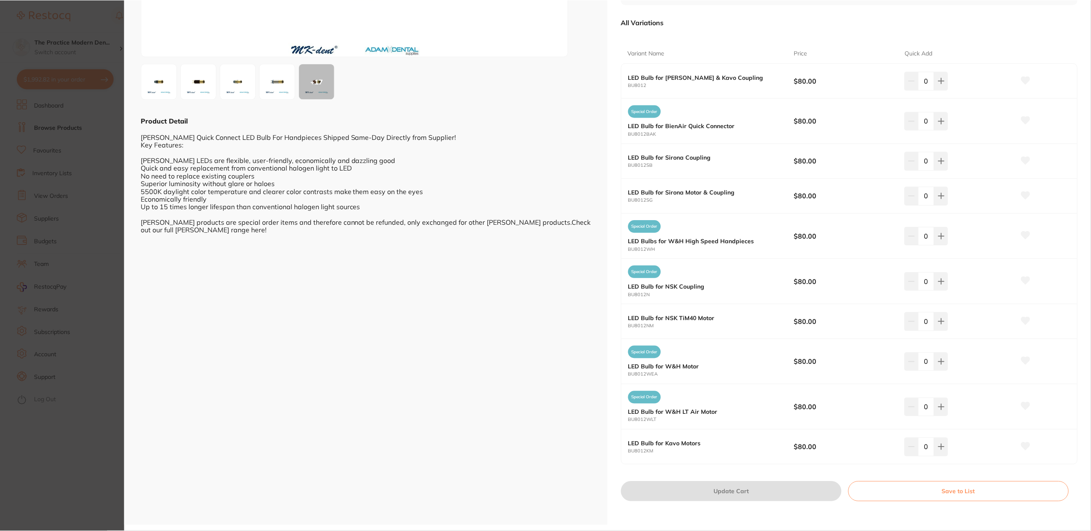
scroll to position [3, 0]
click at [82, 141] on section "[PERSON_NAME] Quick Connect LED Bulb for Handpieces handpieces by [PERSON_NAME]…" at bounding box center [545, 265] width 1091 height 531
